Goal: Information Seeking & Learning: Learn about a topic

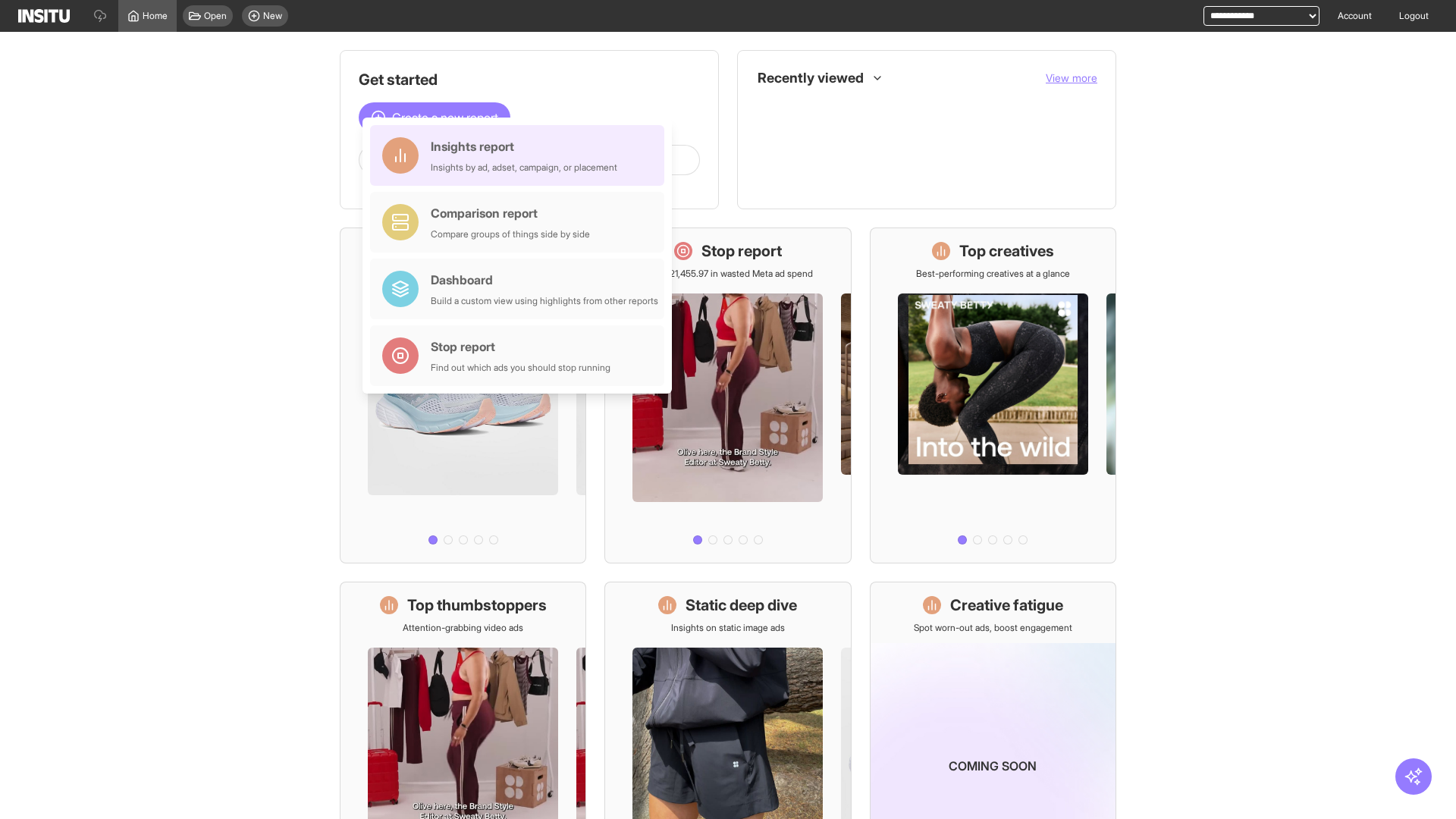
click at [521, 155] on div "Insights report Insights by ad, adset, campaign, or placement" at bounding box center [524, 155] width 187 height 36
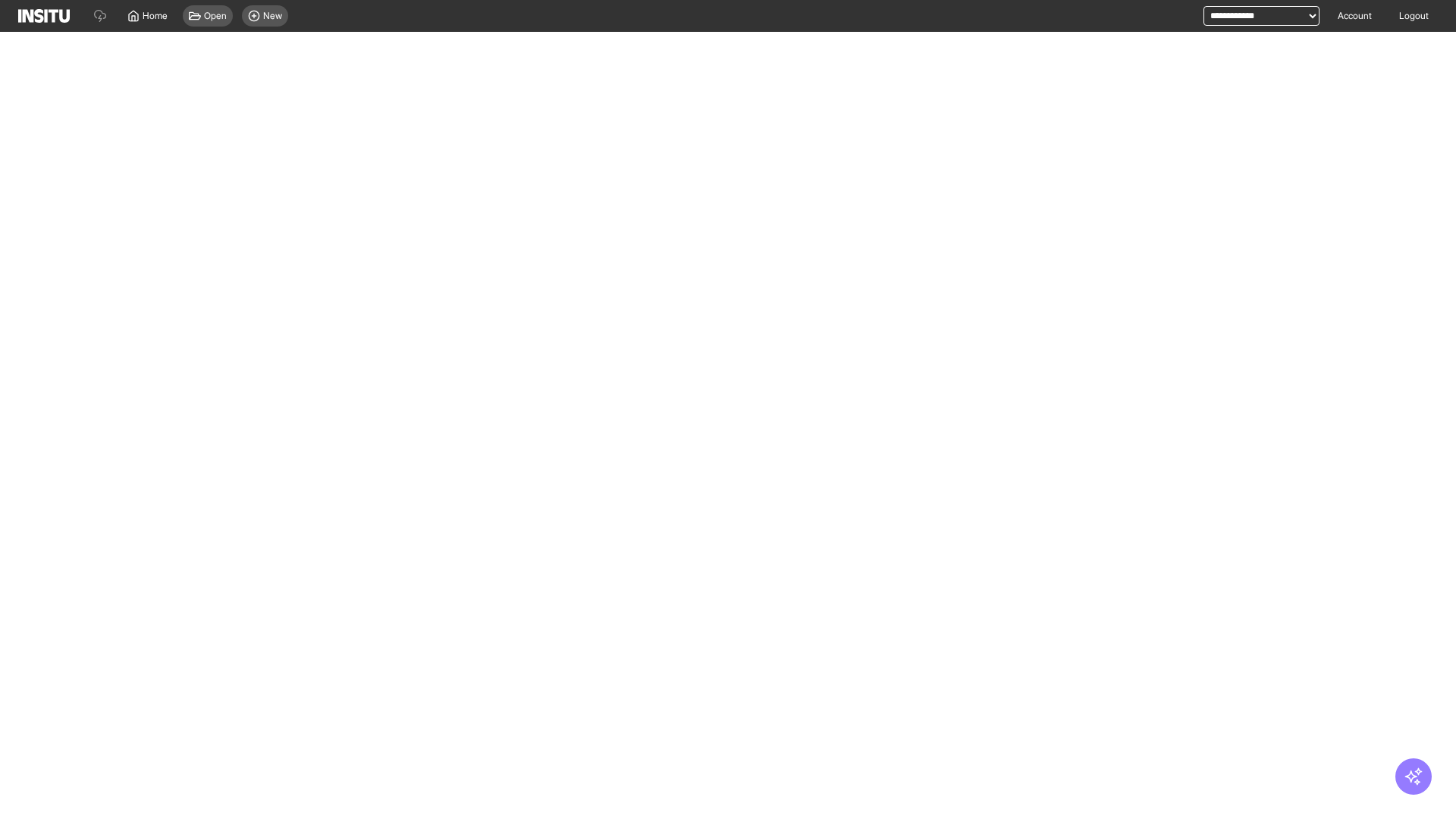
select select "**"
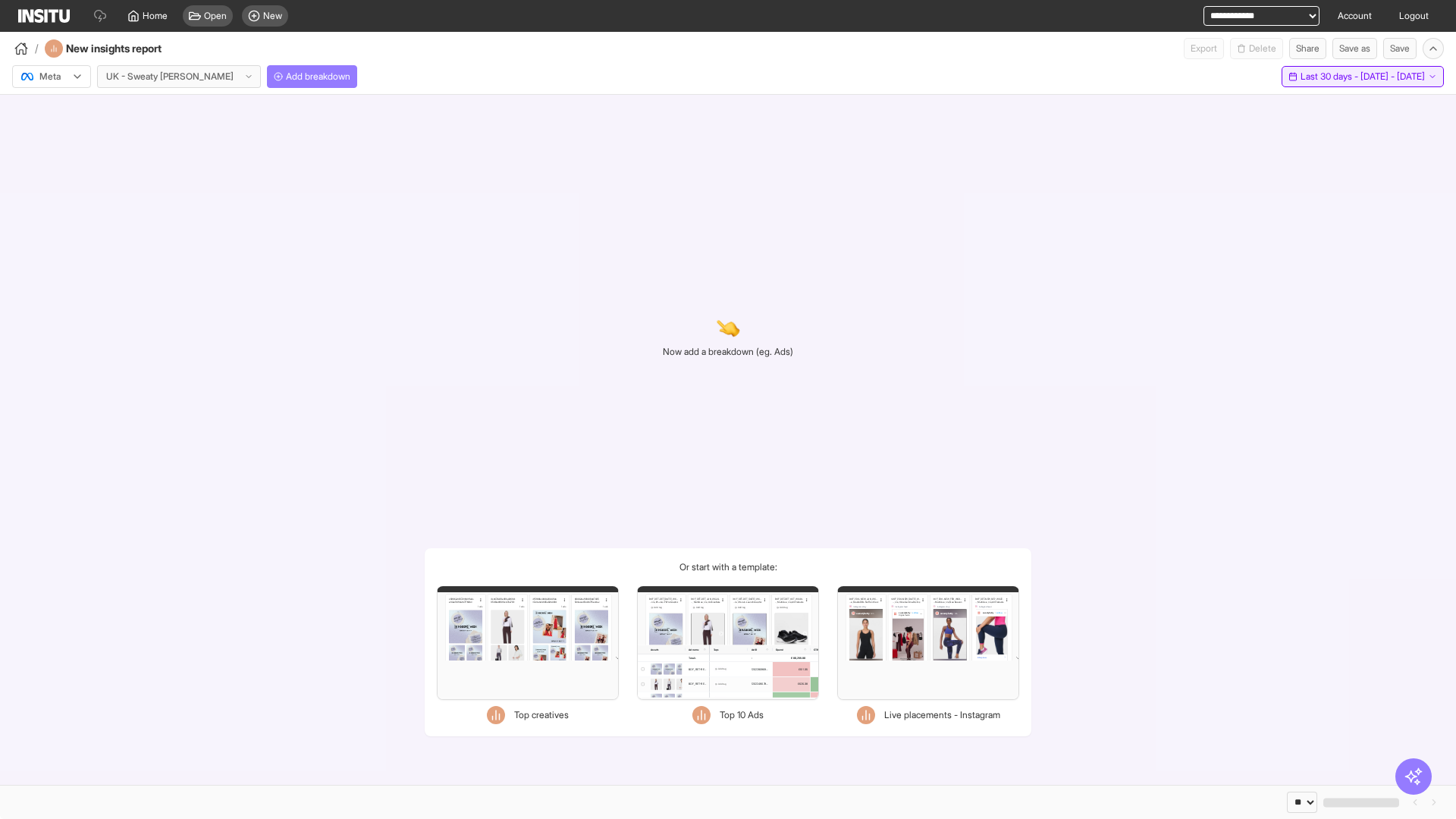
click at [1332, 77] on span "Last 30 days - [DATE] - [DATE]" at bounding box center [1363, 76] width 124 height 12
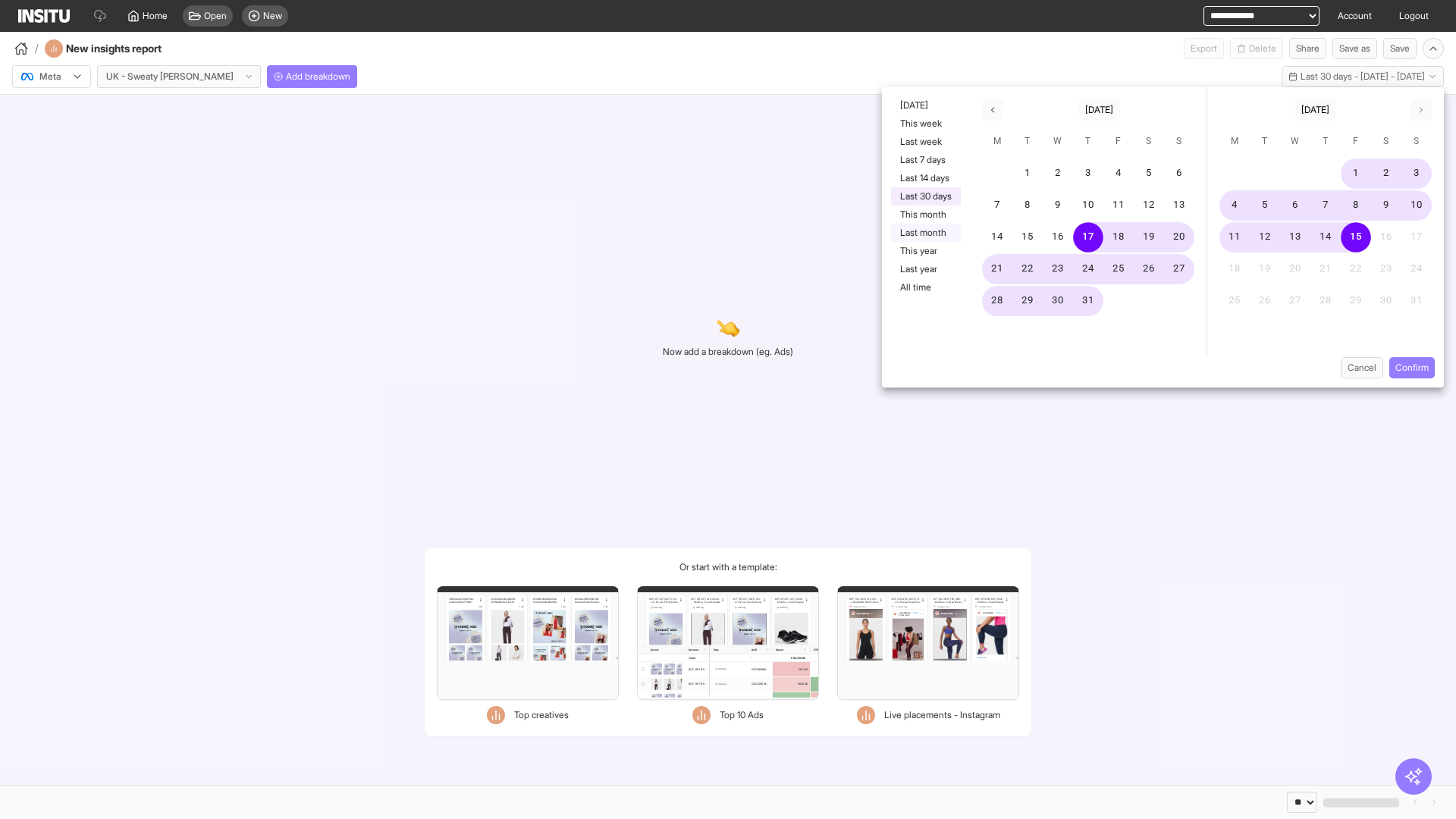
click at [924, 232] on button "Last month" at bounding box center [926, 232] width 70 height 18
